Goal: Transaction & Acquisition: Purchase product/service

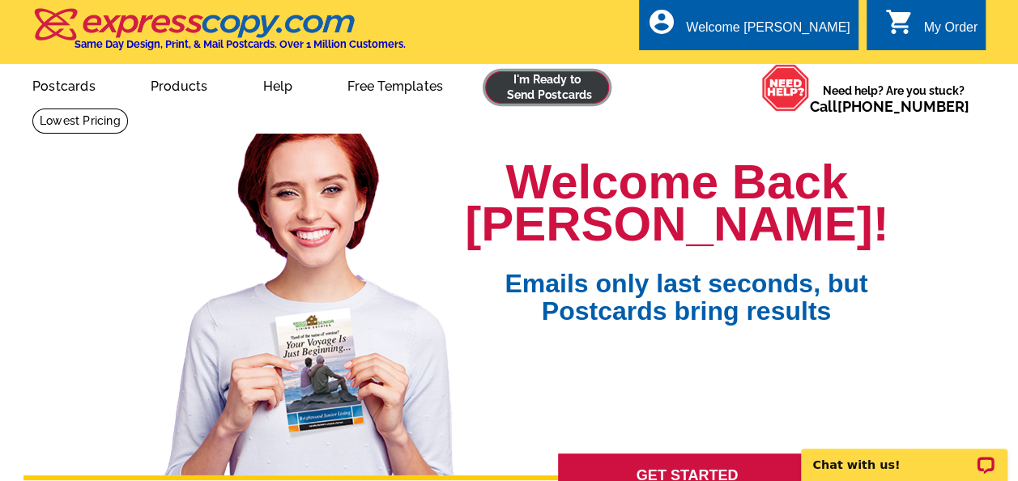
click at [543, 77] on link at bounding box center [547, 87] width 124 height 32
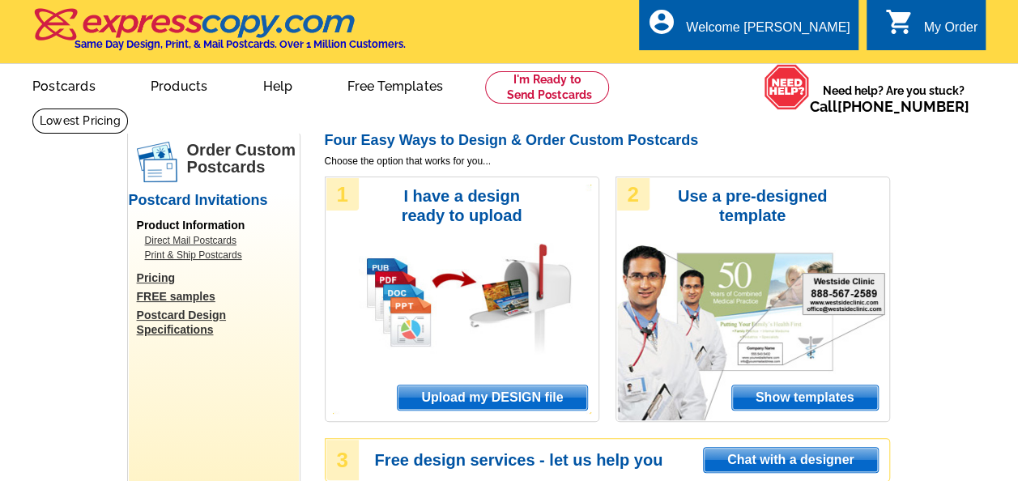
click at [530, 397] on span "Upload my DESIGN file" at bounding box center [492, 397] width 189 height 24
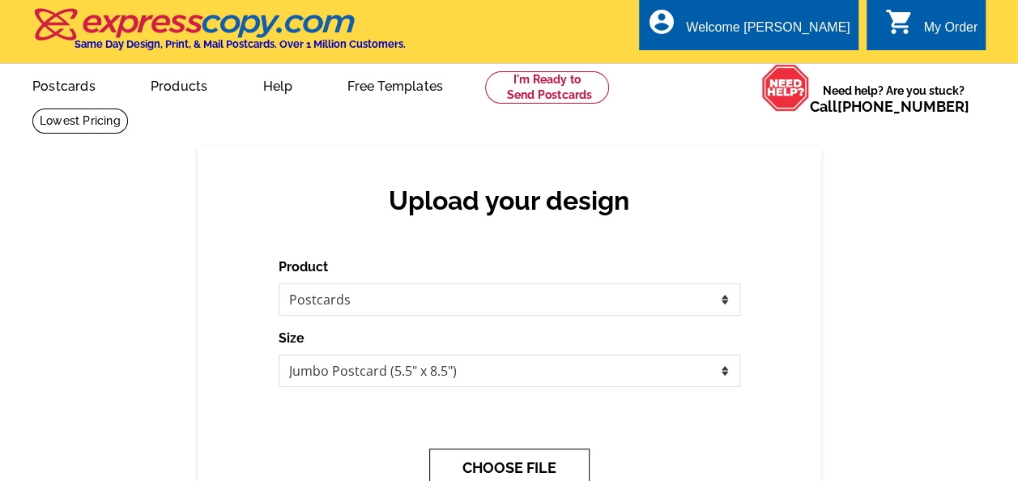
click at [550, 466] on button "CHOOSE FILE" at bounding box center [509, 468] width 160 height 38
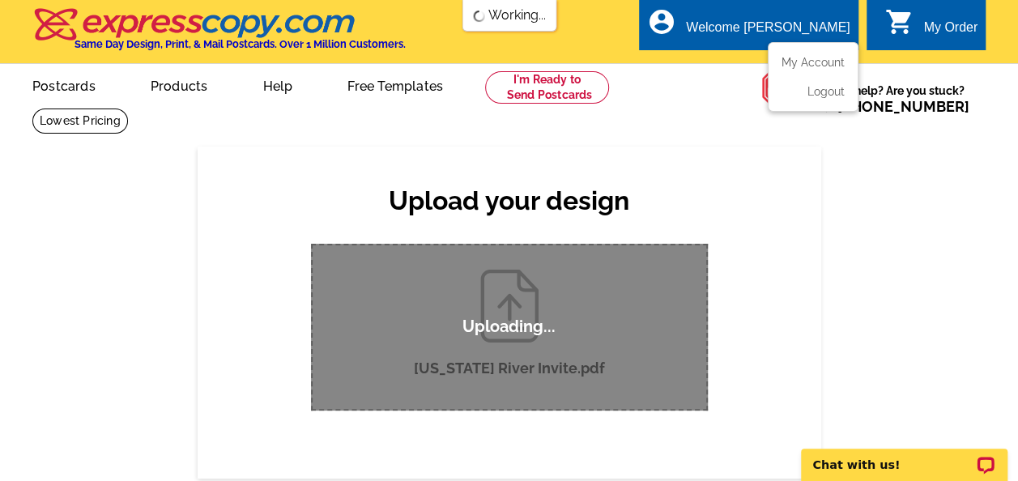
drag, startPoint x: 881, startPoint y: 126, endPoint x: 806, endPoint y: 42, distance: 113.0
click at [806, 42] on div "Welcome back Taylor My Account Logout local_phone Same Day Design, Print, & Mai…" at bounding box center [509, 54] width 1018 height 108
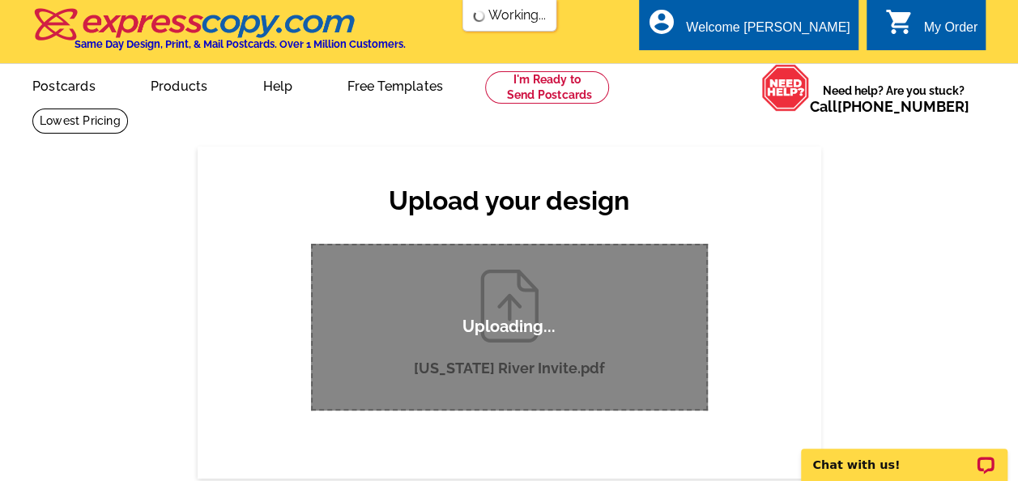
drag, startPoint x: 806, startPoint y: 42, endPoint x: 685, endPoint y: 192, distance: 192.4
click at [685, 192] on h2 "Upload your design" at bounding box center [509, 200] width 429 height 31
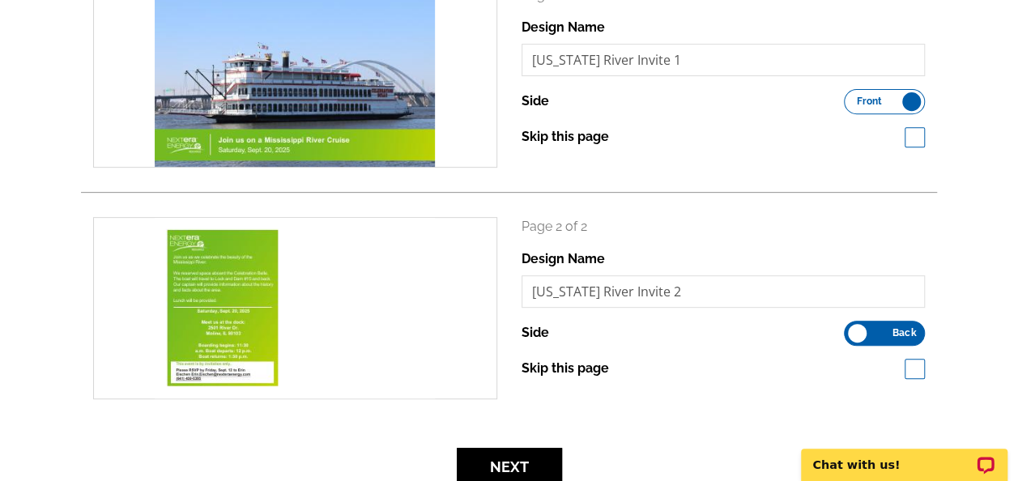
scroll to position [326, 0]
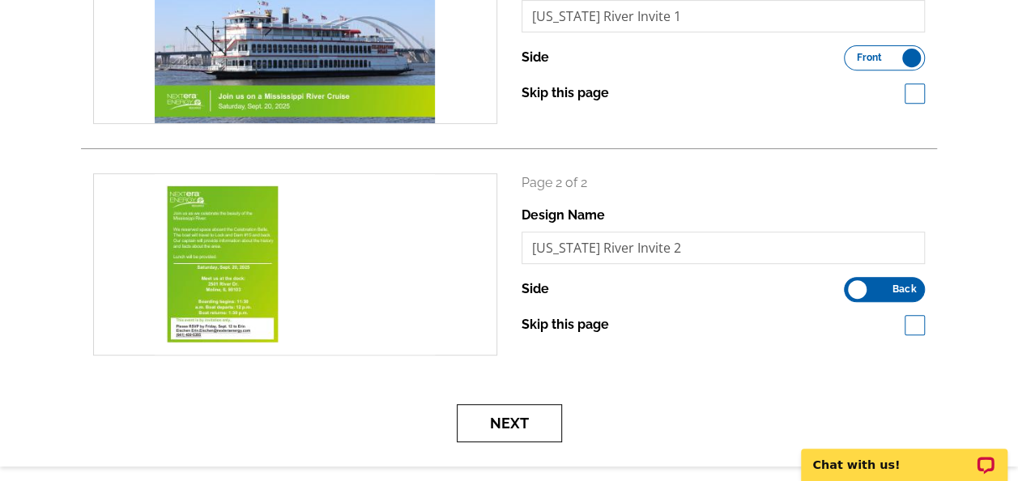
click at [518, 428] on button "Next" at bounding box center [509, 423] width 105 height 38
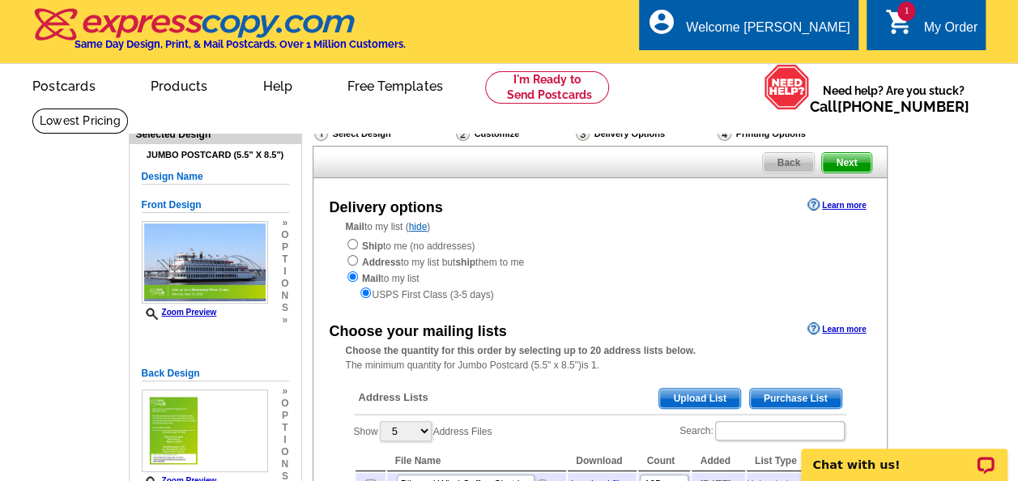
scroll to position [138, 0]
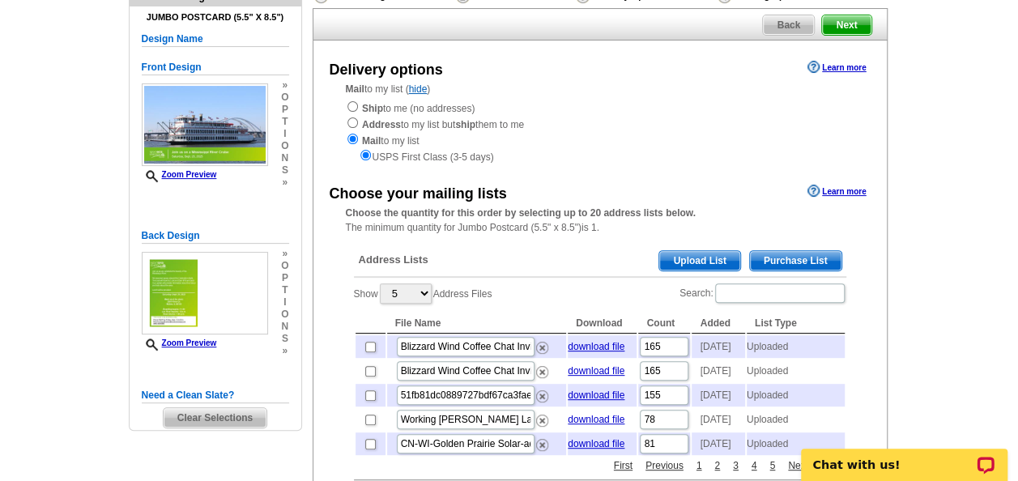
click at [698, 268] on span "Upload List" at bounding box center [699, 260] width 80 height 19
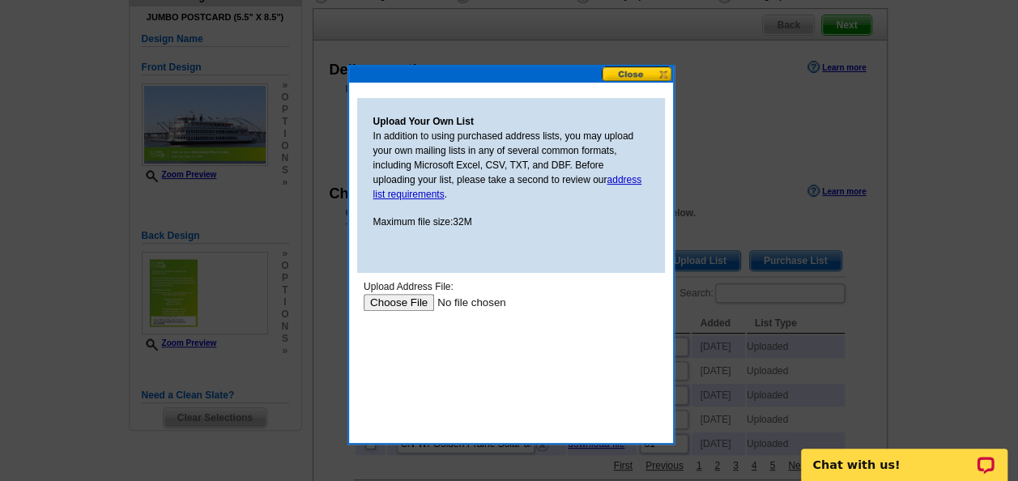
scroll to position [0, 0]
click at [395, 306] on input "file" at bounding box center [465, 302] width 205 height 17
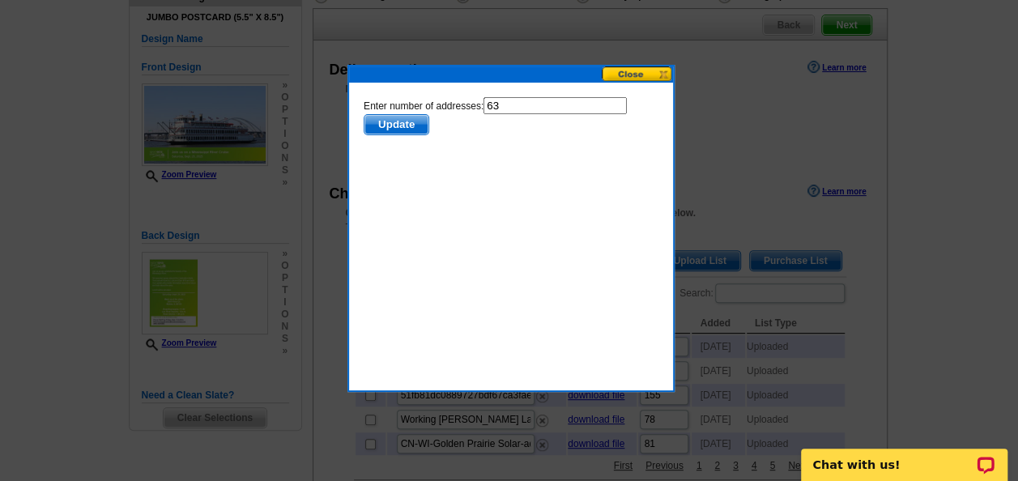
click at [417, 128] on span "Update" at bounding box center [396, 124] width 64 height 19
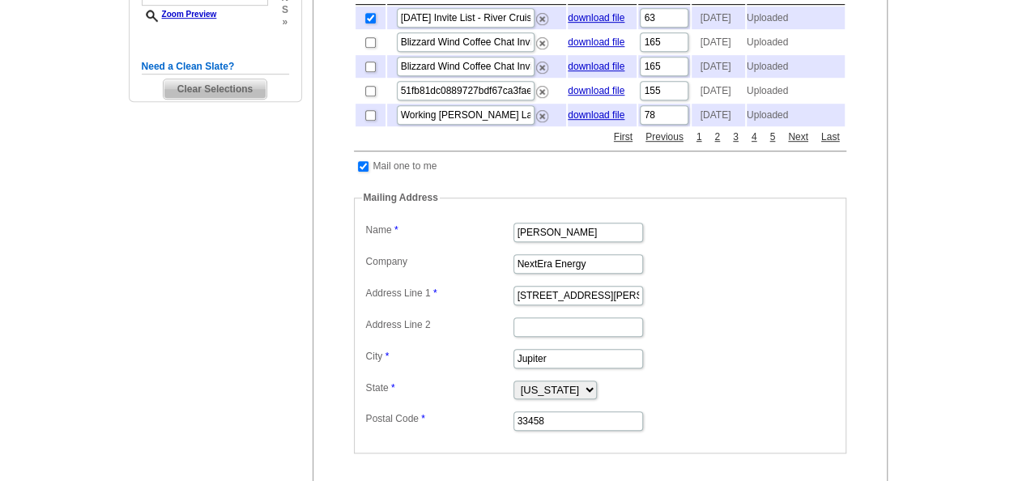
scroll to position [836, 0]
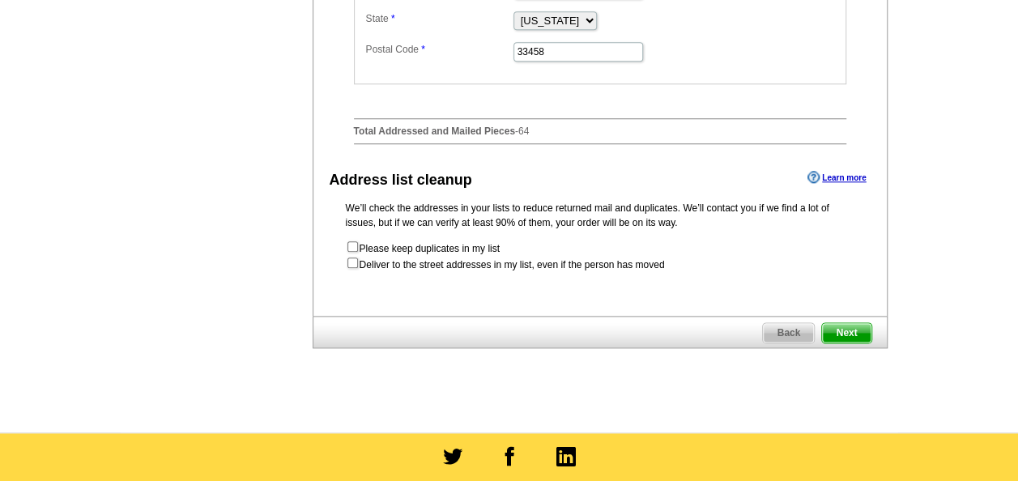
click at [841, 343] on span "Next" at bounding box center [846, 332] width 49 height 19
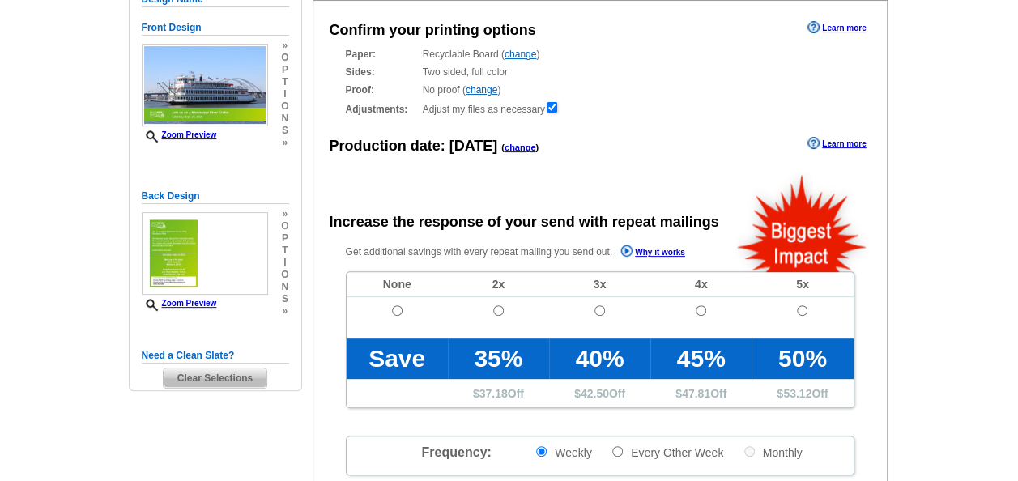
scroll to position [181, 0]
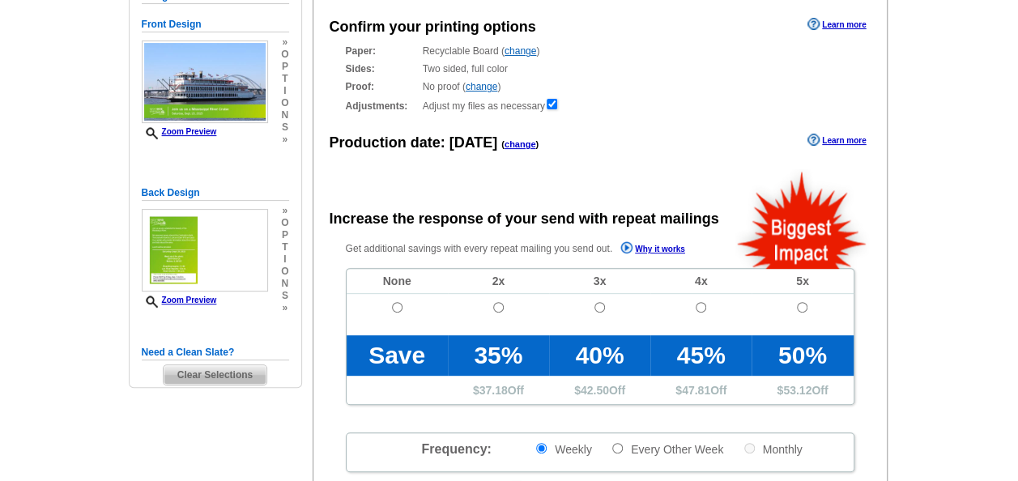
radio input "false"
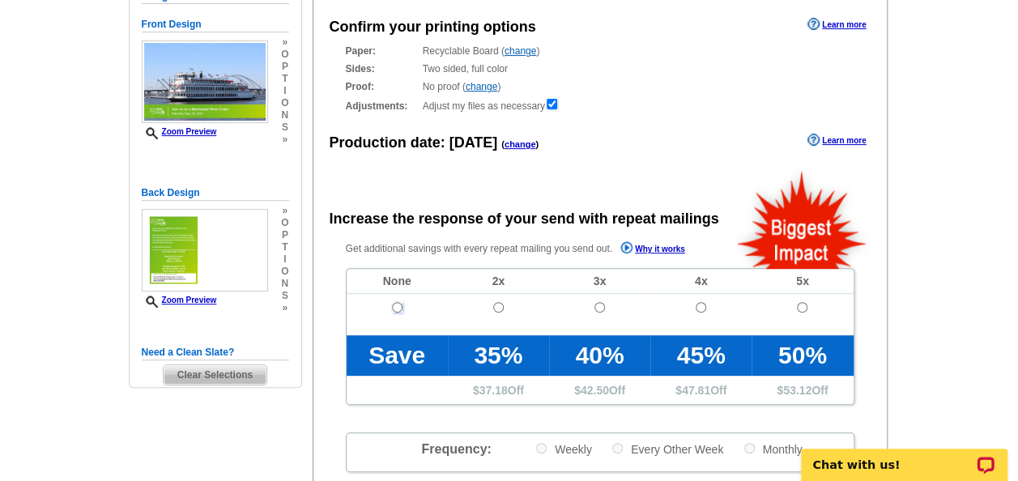
scroll to position [0, 0]
click at [392, 308] on input "radio" at bounding box center [397, 307] width 11 height 11
radio input "true"
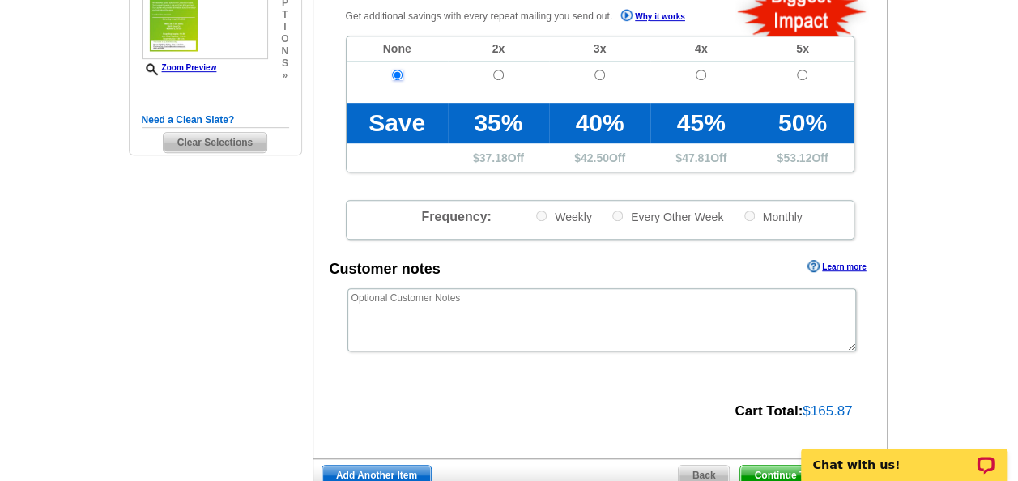
scroll to position [505, 0]
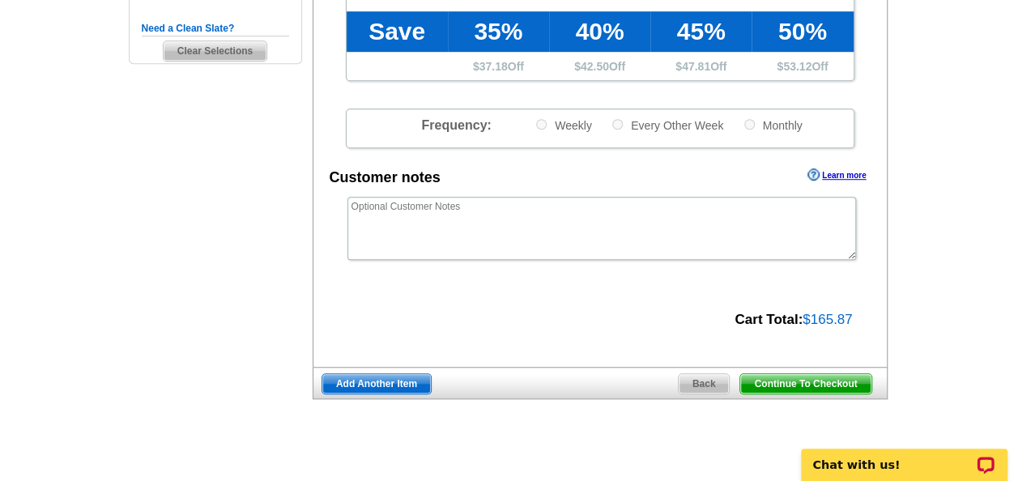
click at [855, 377] on span "Continue To Checkout" at bounding box center [805, 383] width 130 height 19
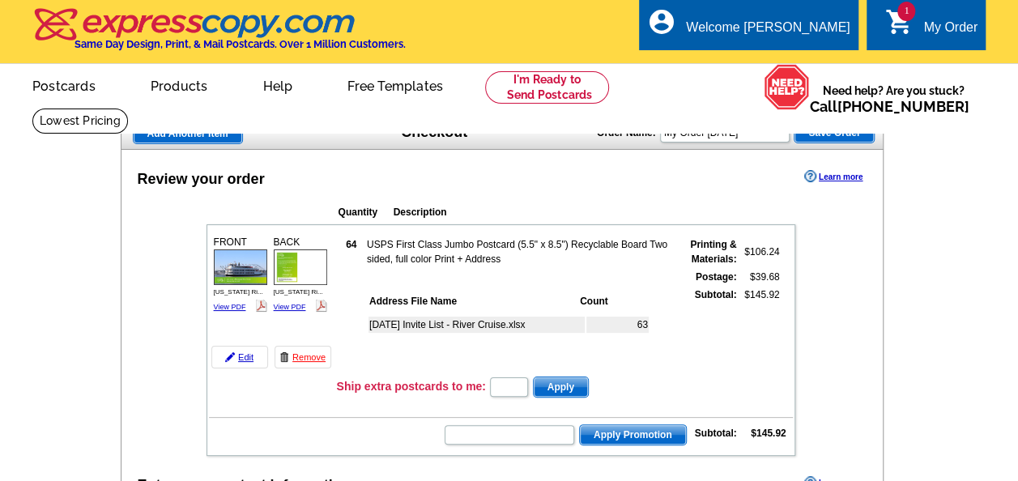
click at [230, 415] on td at bounding box center [501, 409] width 584 height 17
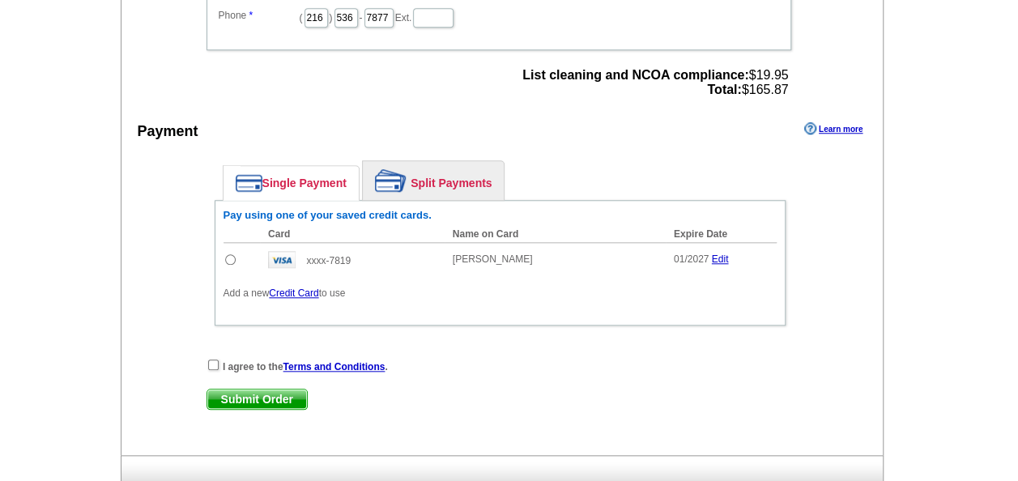
scroll to position [633, 0]
click at [207, 351] on div "Enter your contact information Learn more Who May We Contact If Needed? Full Na…" at bounding box center [502, 147] width 762 height 615
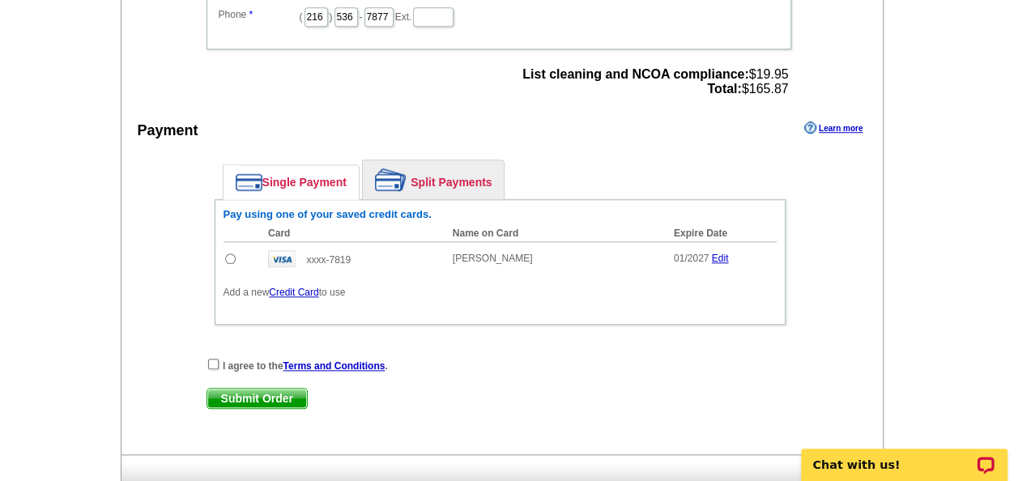
scroll to position [0, 0]
click at [215, 362] on input "checkbox" at bounding box center [213, 364] width 11 height 11
checkbox input "true"
click at [225, 253] on input "radio" at bounding box center [230, 258] width 11 height 11
radio input "true"
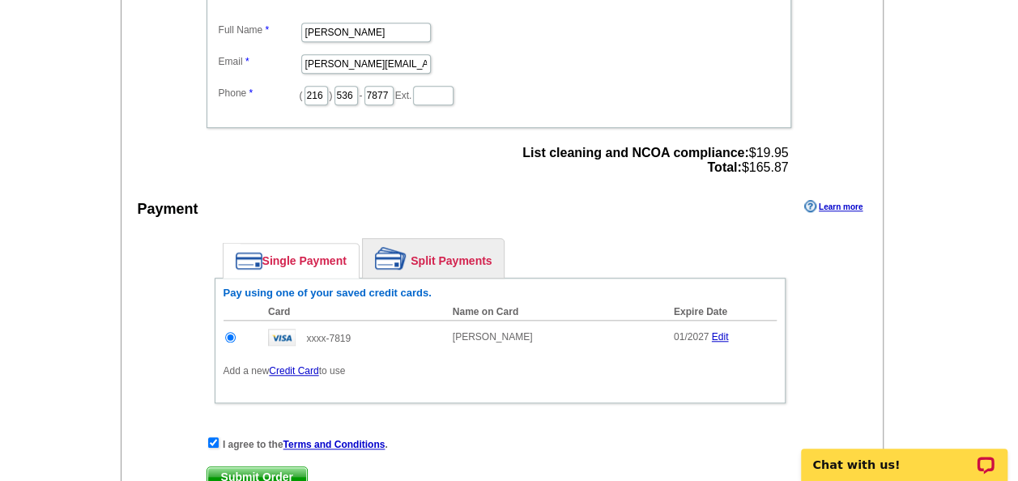
scroll to position [645, 0]
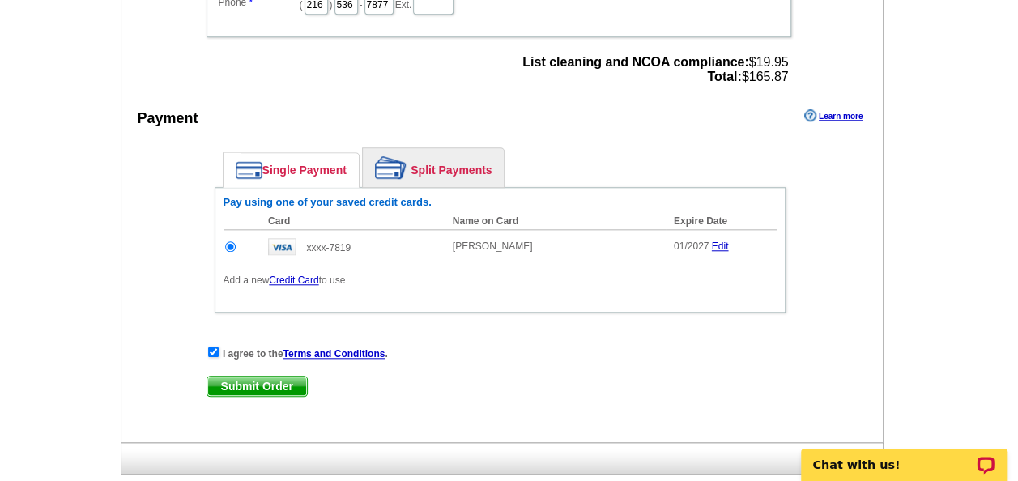
click at [269, 382] on span "Submit Order" at bounding box center [257, 386] width 100 height 19
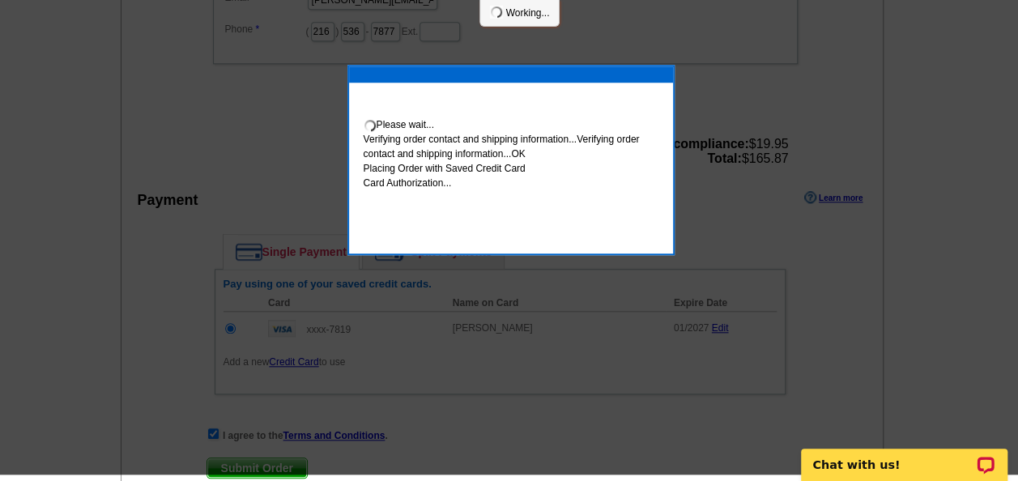
scroll to position [638, 0]
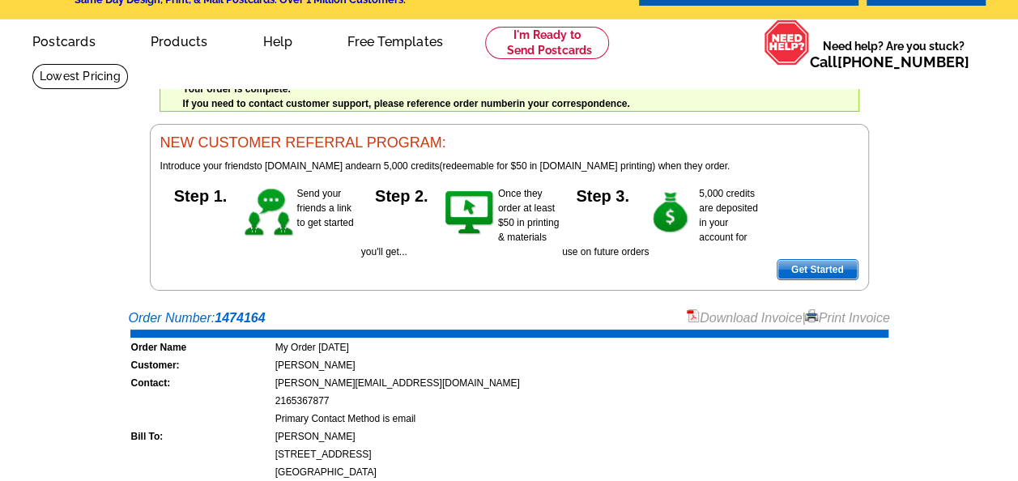
scroll to position [46, 0]
